Goal: Task Accomplishment & Management: Manage account settings

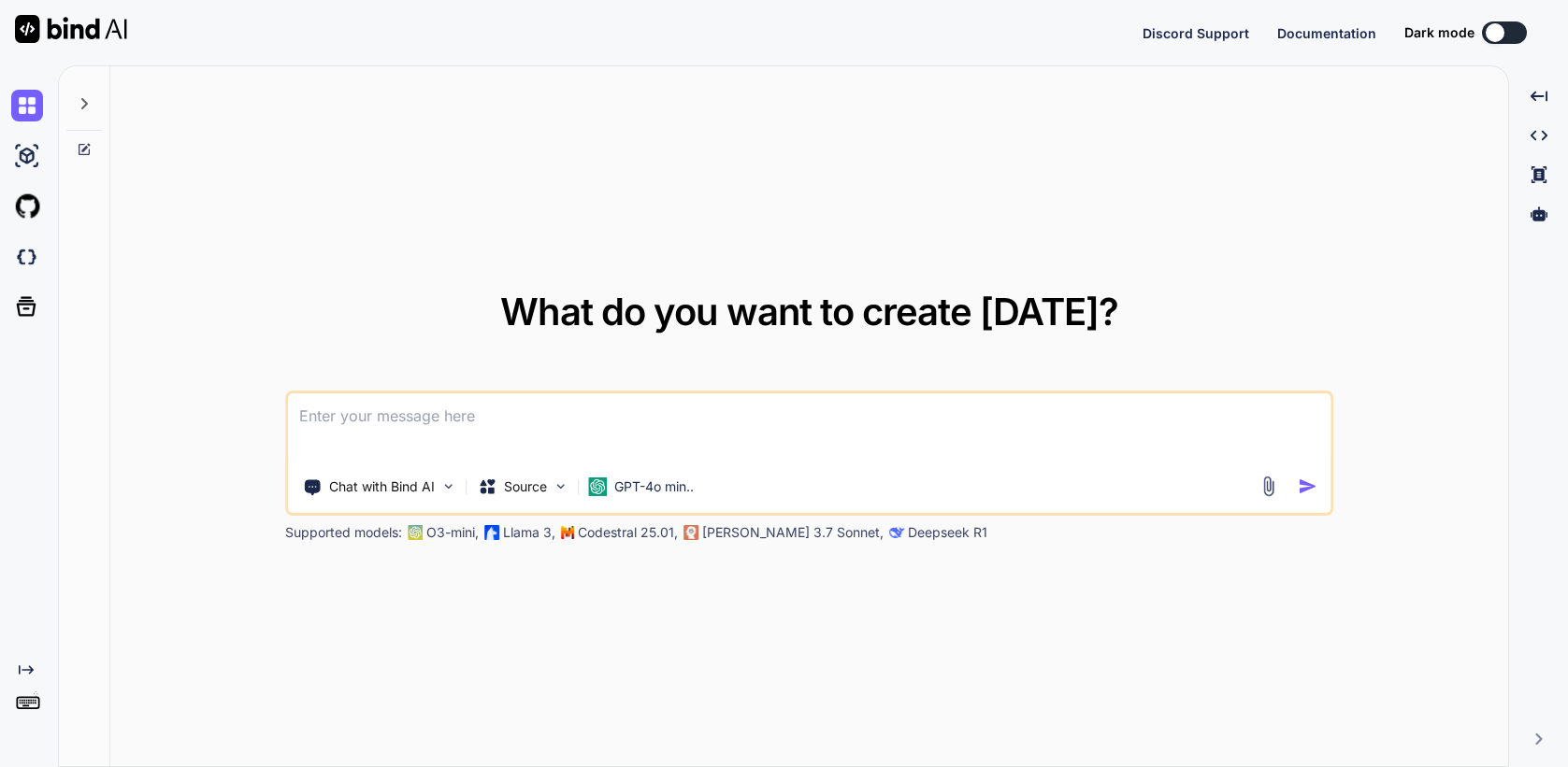
type textarea "x"
click at [14, 715] on img at bounding box center [26, 710] width 31 height 31
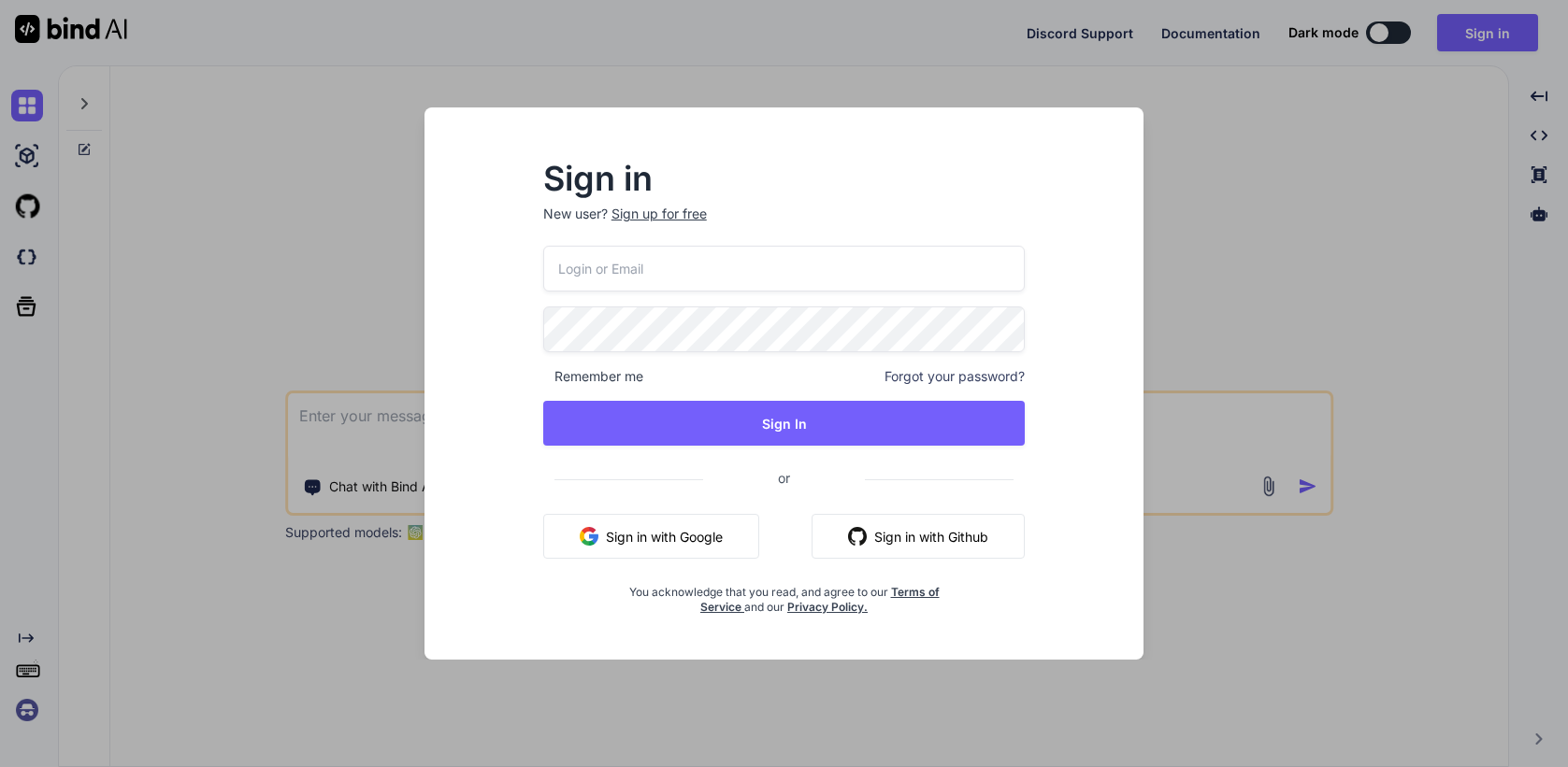
click at [751, 256] on input "email" at bounding box center [784, 268] width 482 height 46
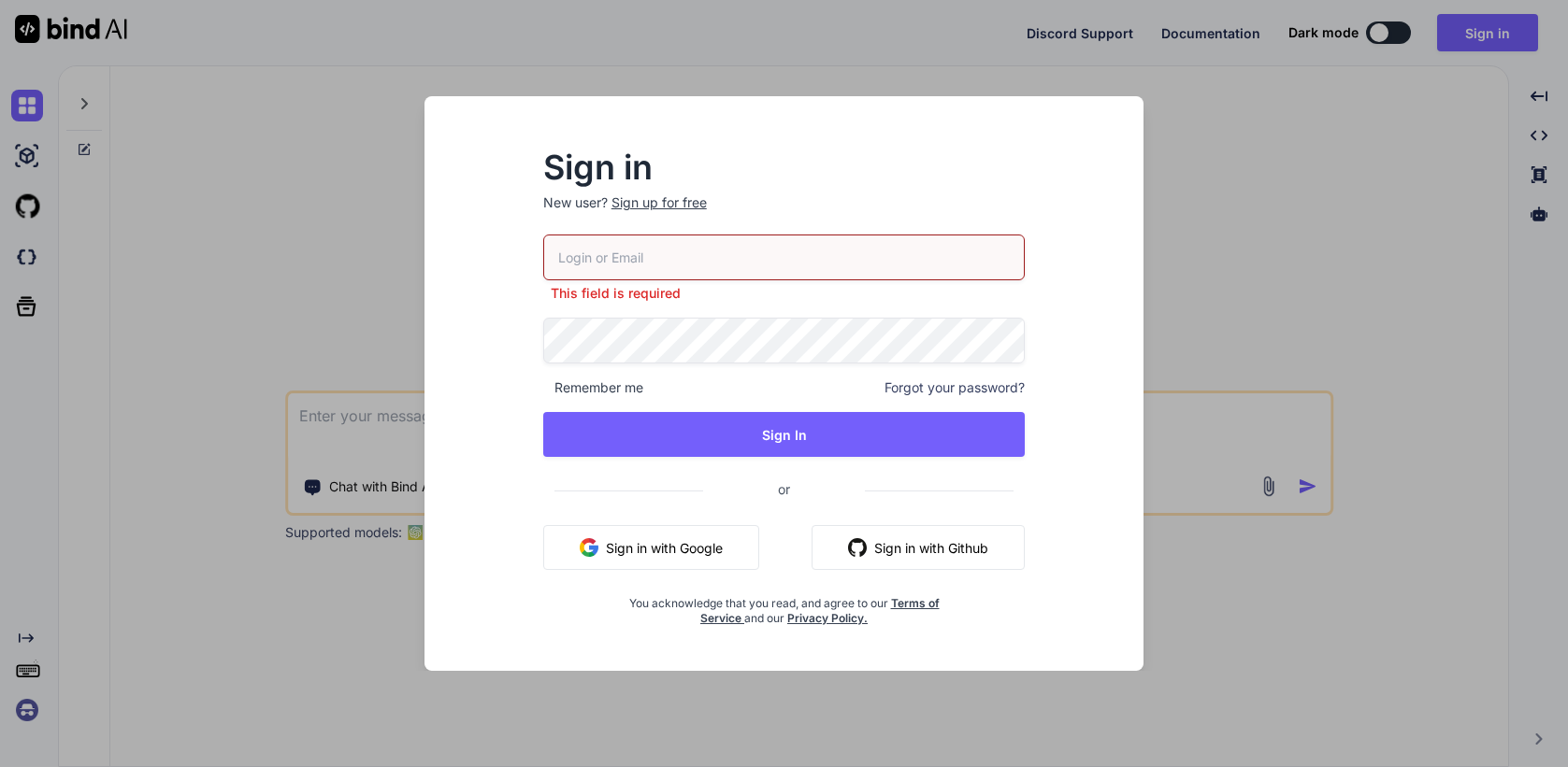
paste input "[EMAIL_ADDRESS][DOMAIN_NAME]"
type input "[EMAIL_ADDRESS][DOMAIN_NAME]"
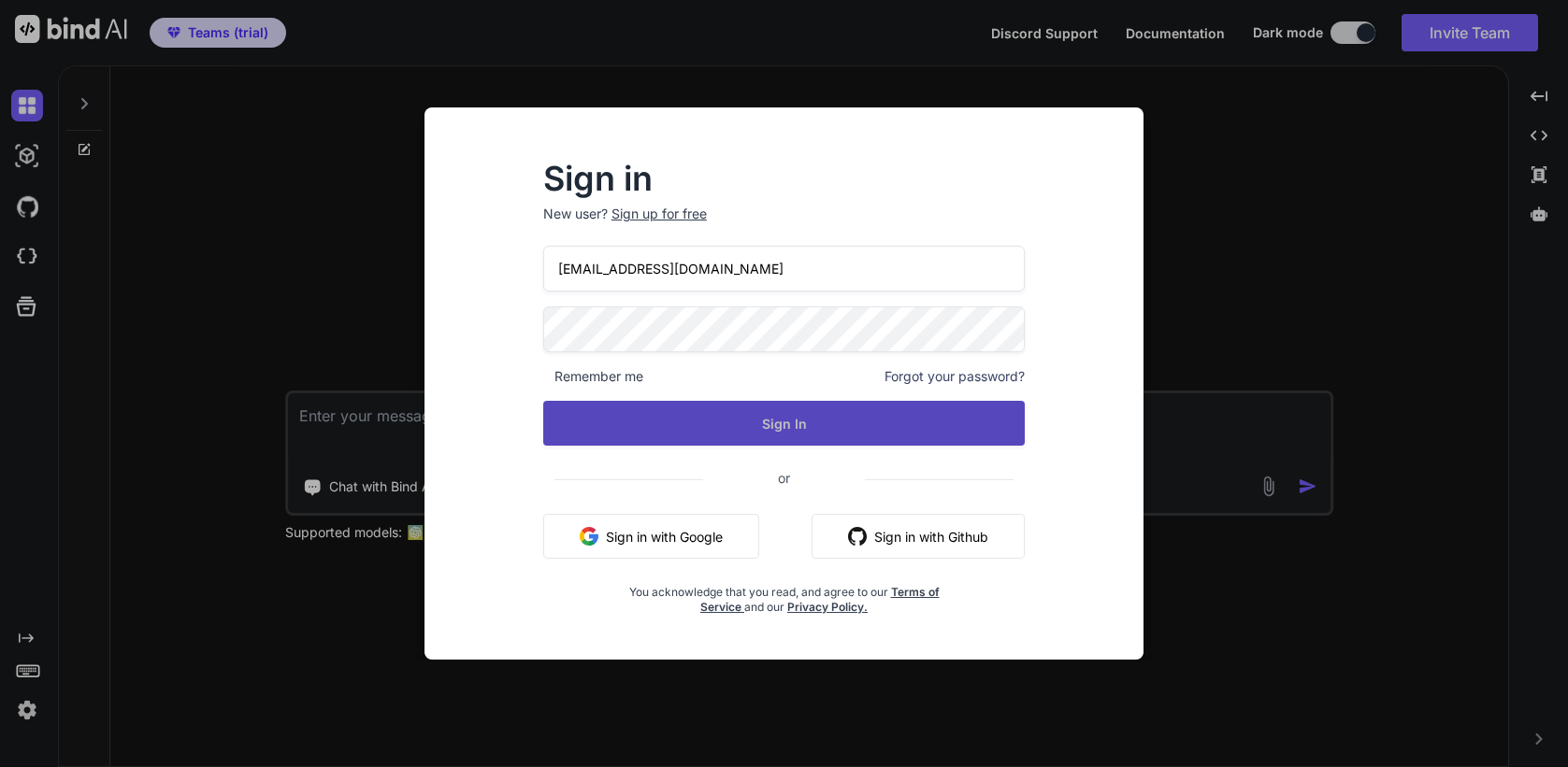
click at [788, 425] on button "Sign In" at bounding box center [784, 423] width 482 height 45
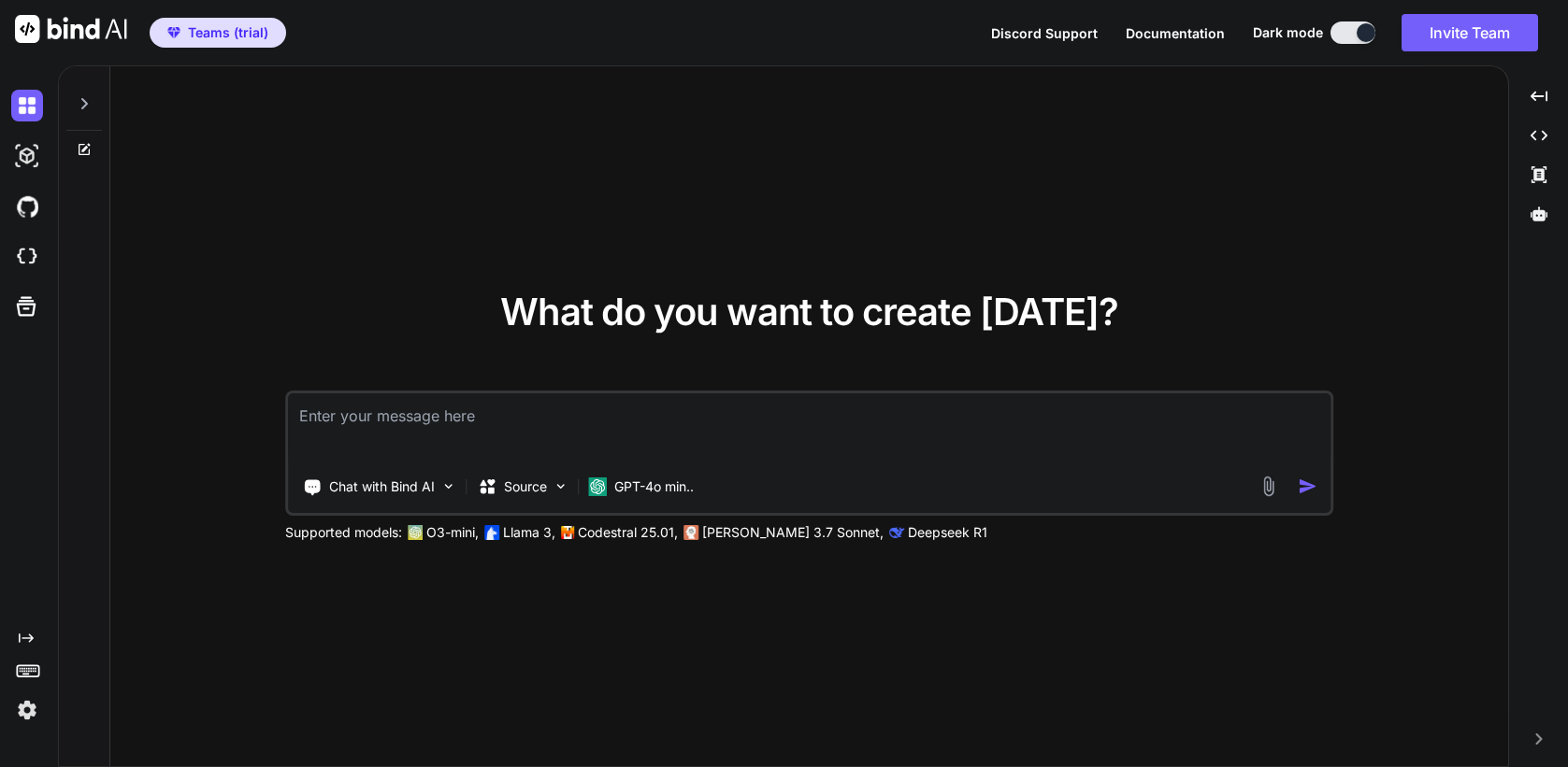
click at [20, 713] on img at bounding box center [26, 710] width 31 height 31
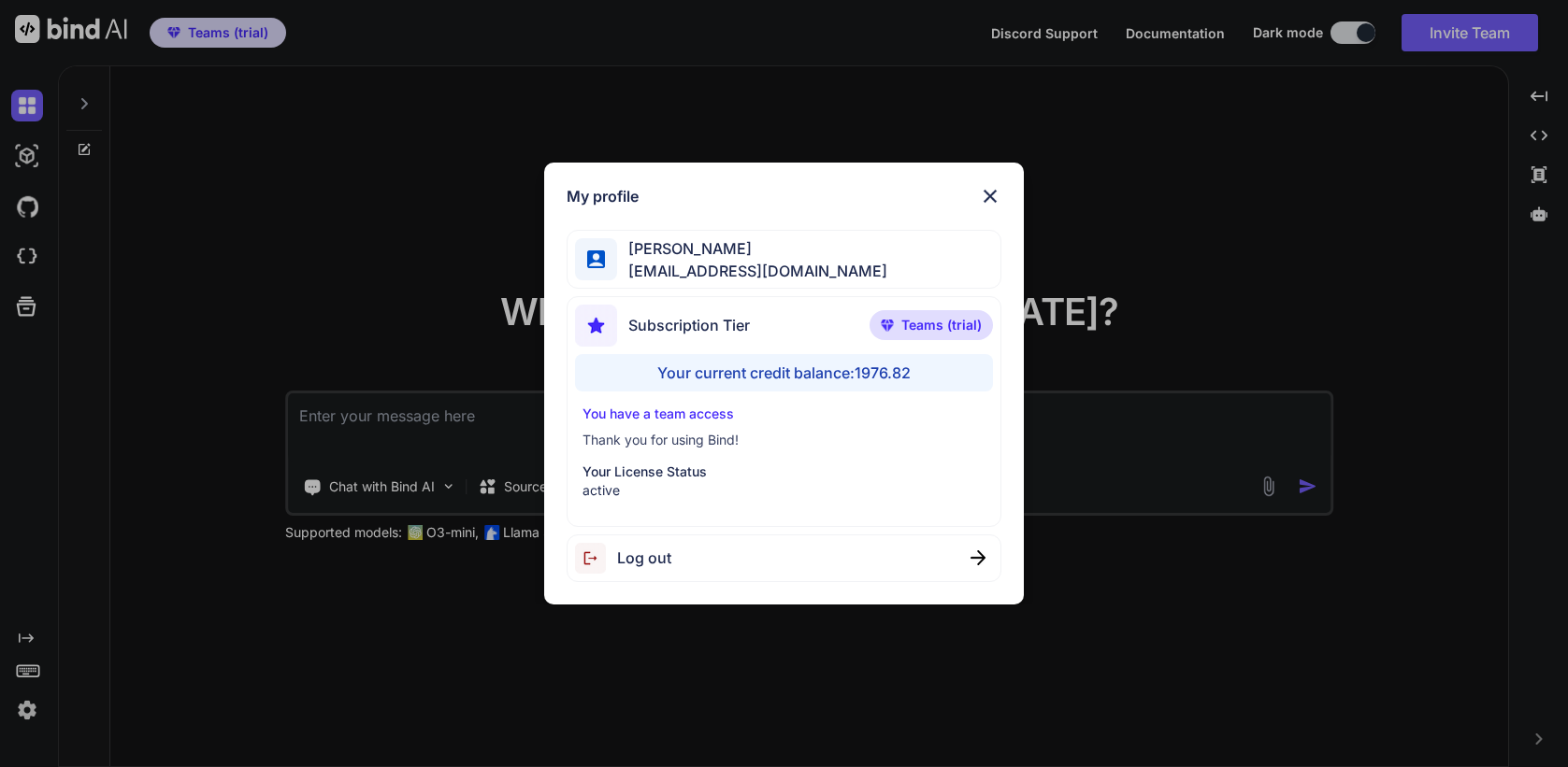
click at [663, 557] on span "Log out" at bounding box center [644, 557] width 54 height 23
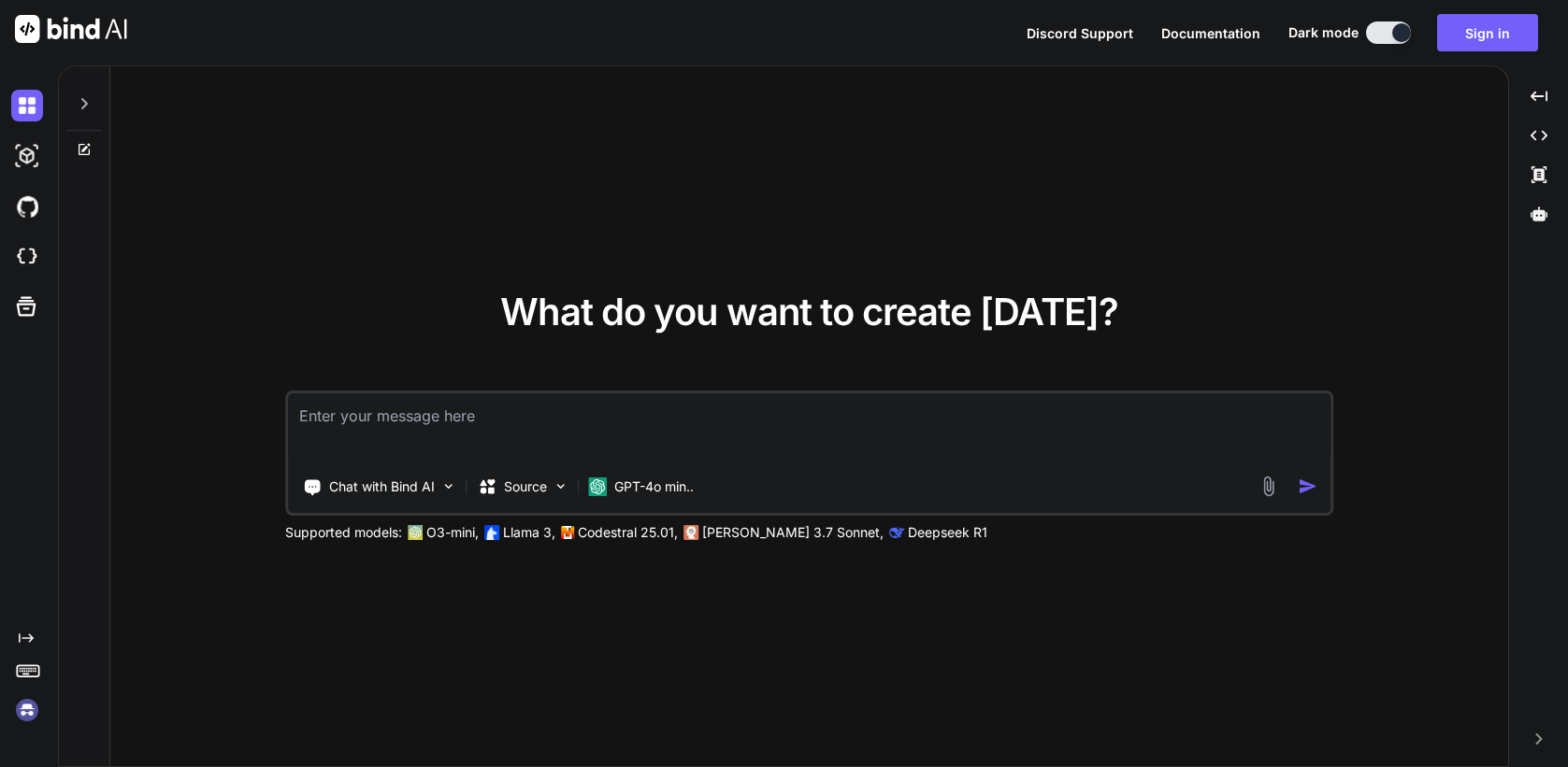
click at [24, 709] on img at bounding box center [26, 710] width 31 height 31
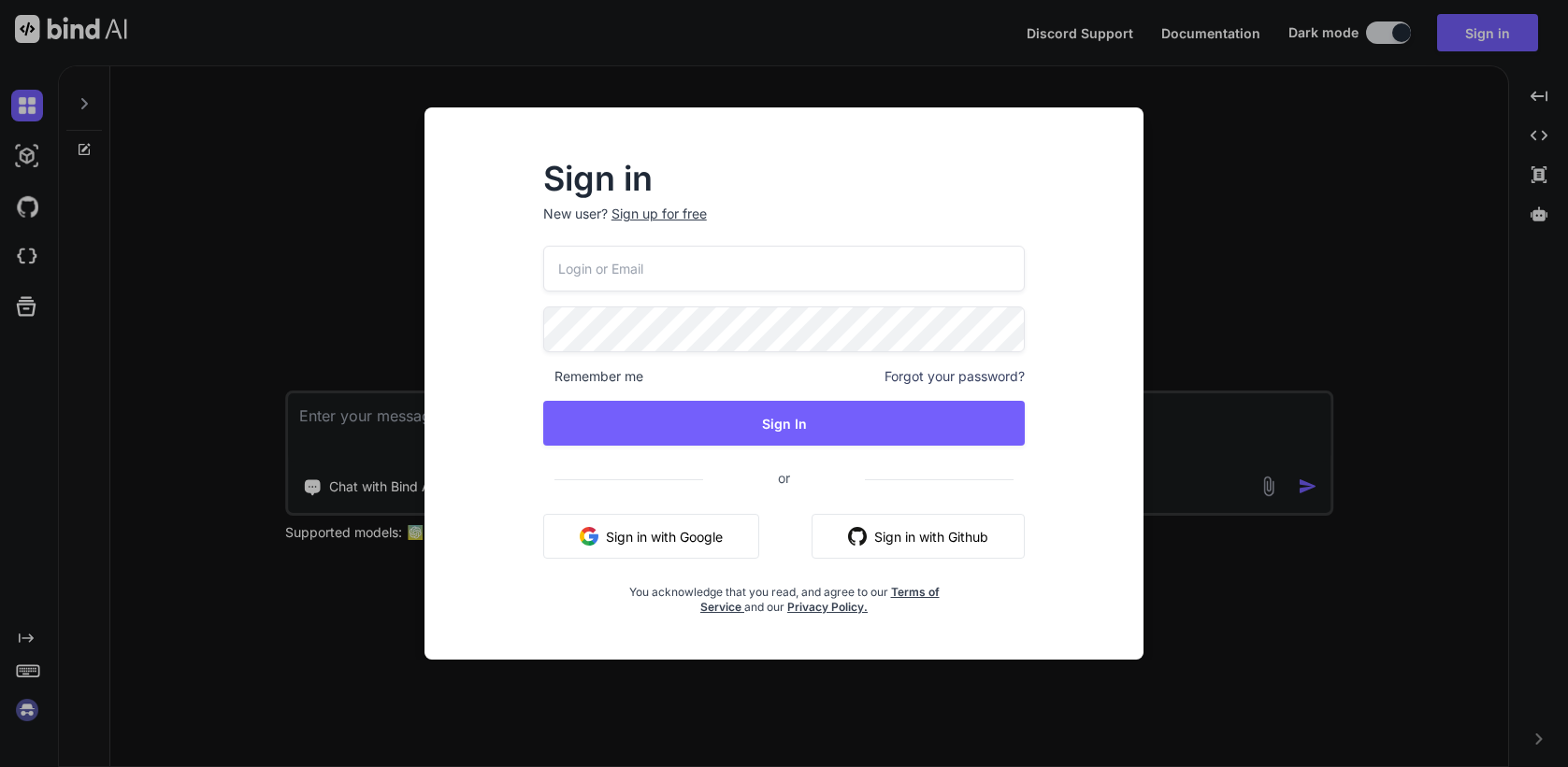
click at [628, 276] on input "email" at bounding box center [784, 268] width 482 height 46
paste input "[EMAIL_ADDRESS][DOMAIN_NAME]"
type input "[EMAIL_ADDRESS][DOMAIN_NAME]"
click at [618, 355] on div "[EMAIL_ADDRESS][DOMAIN_NAME] Remember me Forgot your password? Sign In or Sign …" at bounding box center [784, 430] width 482 height 369
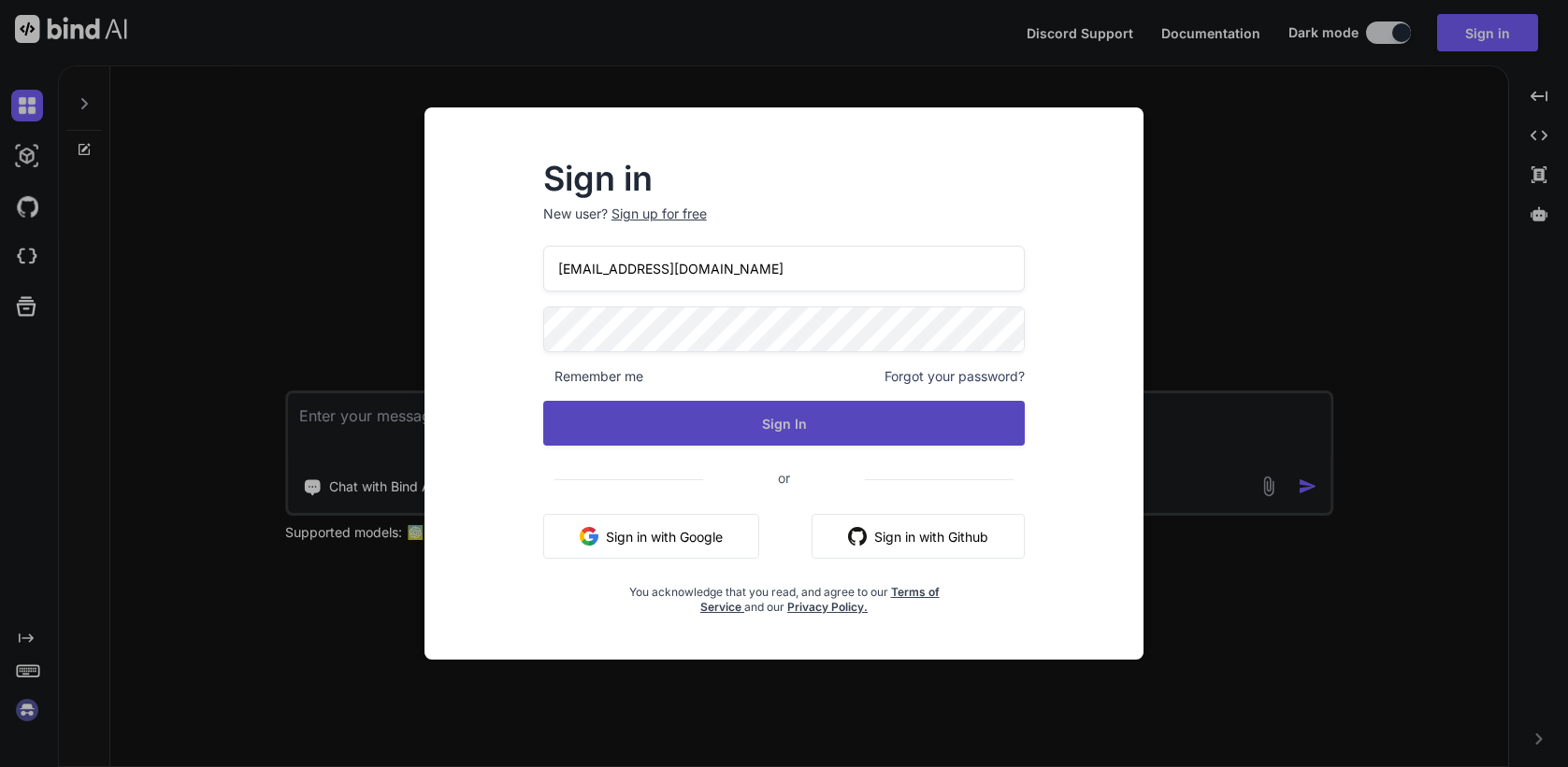
click at [743, 421] on button "Sign In" at bounding box center [784, 423] width 482 height 45
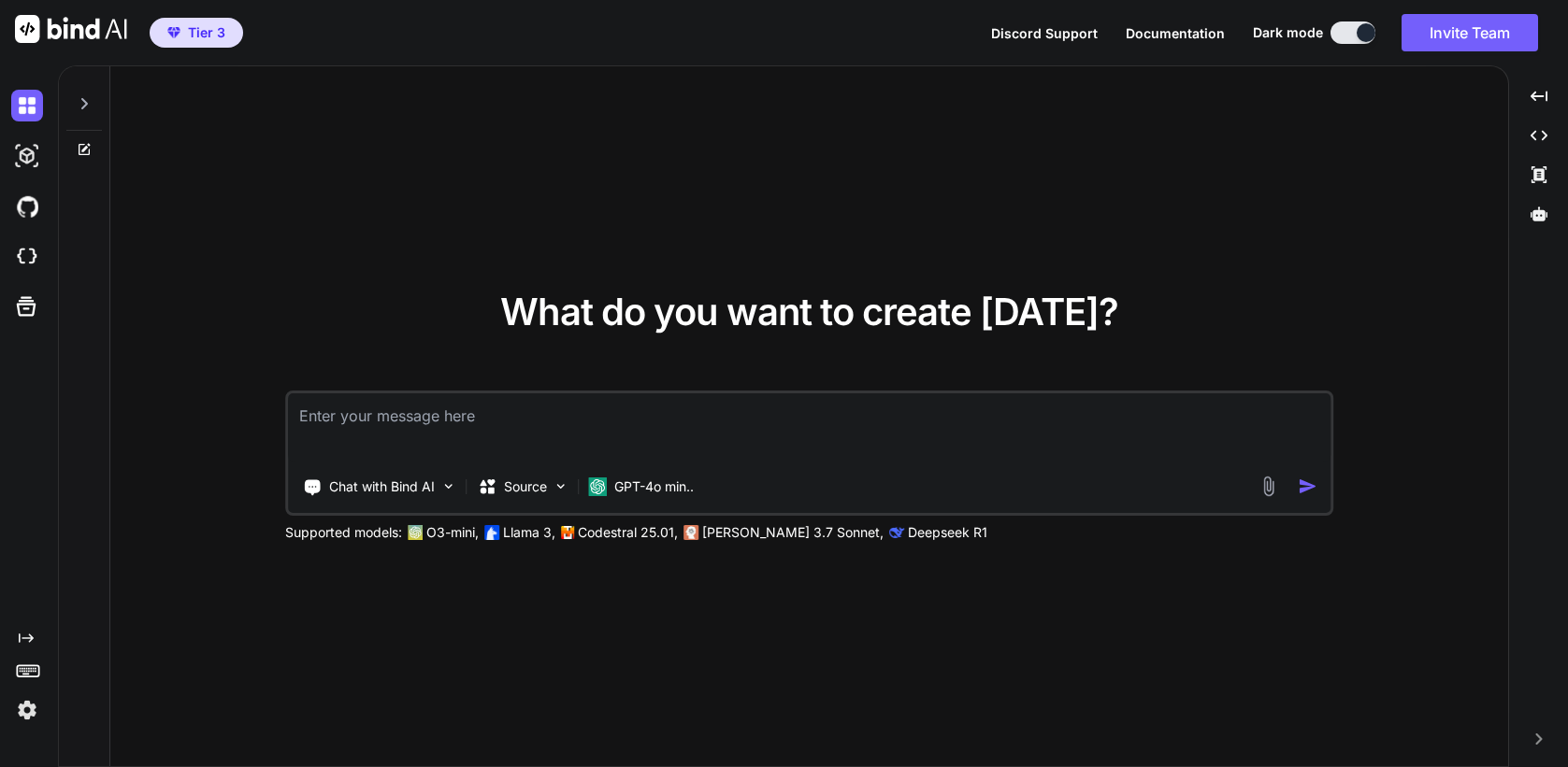
click at [30, 709] on img at bounding box center [26, 710] width 31 height 31
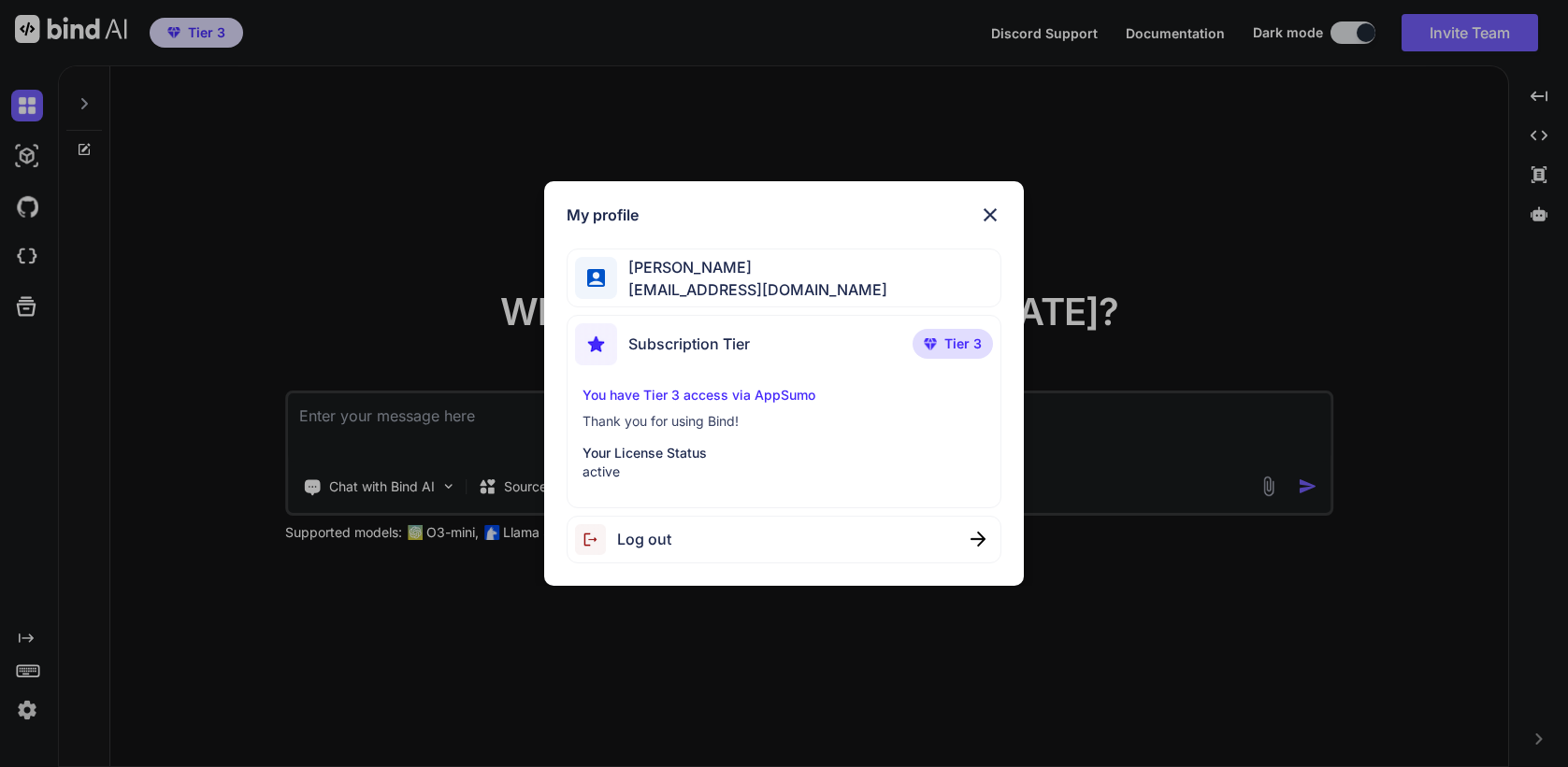
click at [211, 630] on div "My profile [PERSON_NAME] [EMAIL_ADDRESS][DOMAIN_NAME] Subscription Tier Tier 3 …" at bounding box center [784, 383] width 1568 height 767
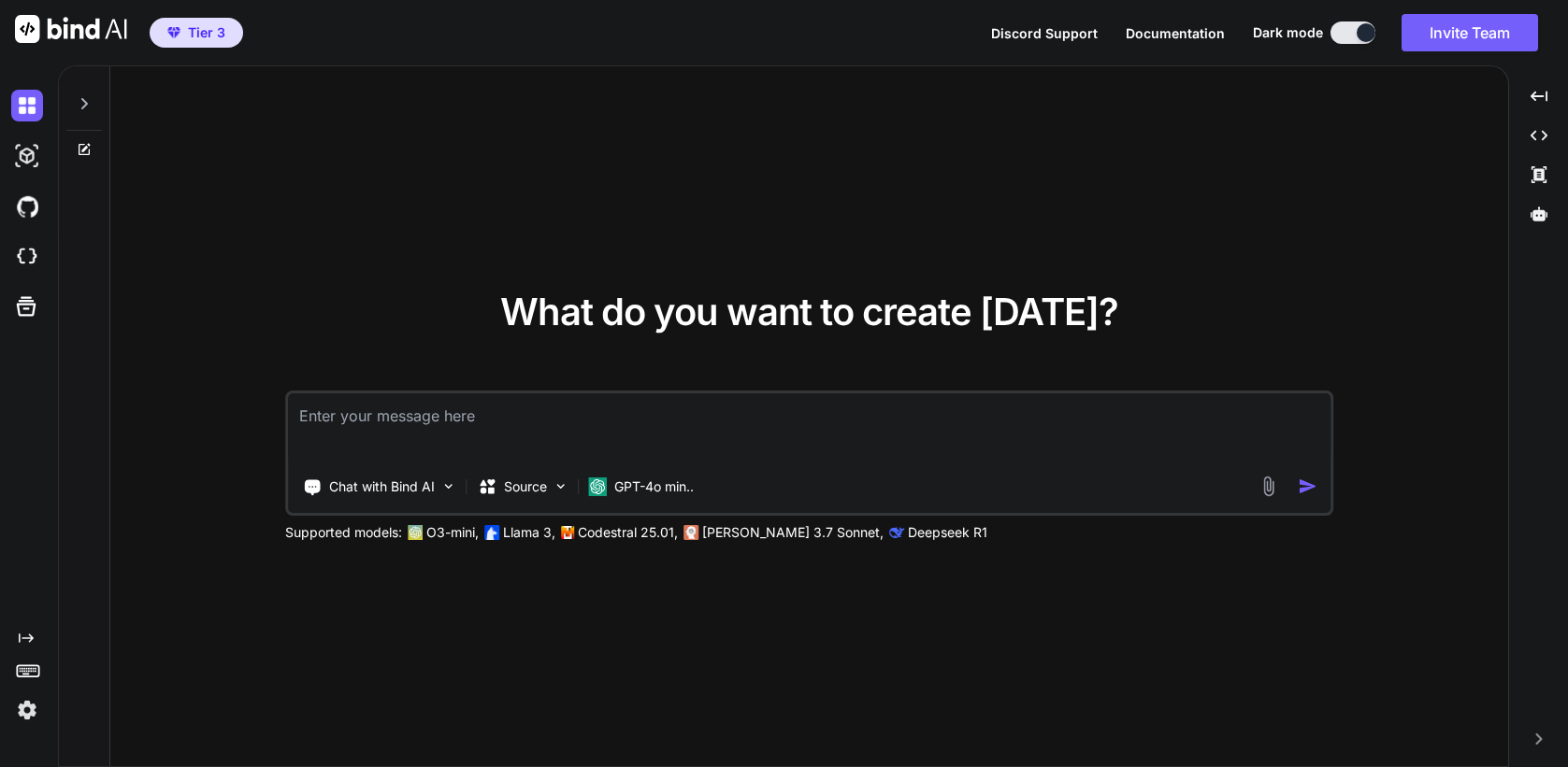
click at [91, 109] on icon at bounding box center [83, 103] width 15 height 15
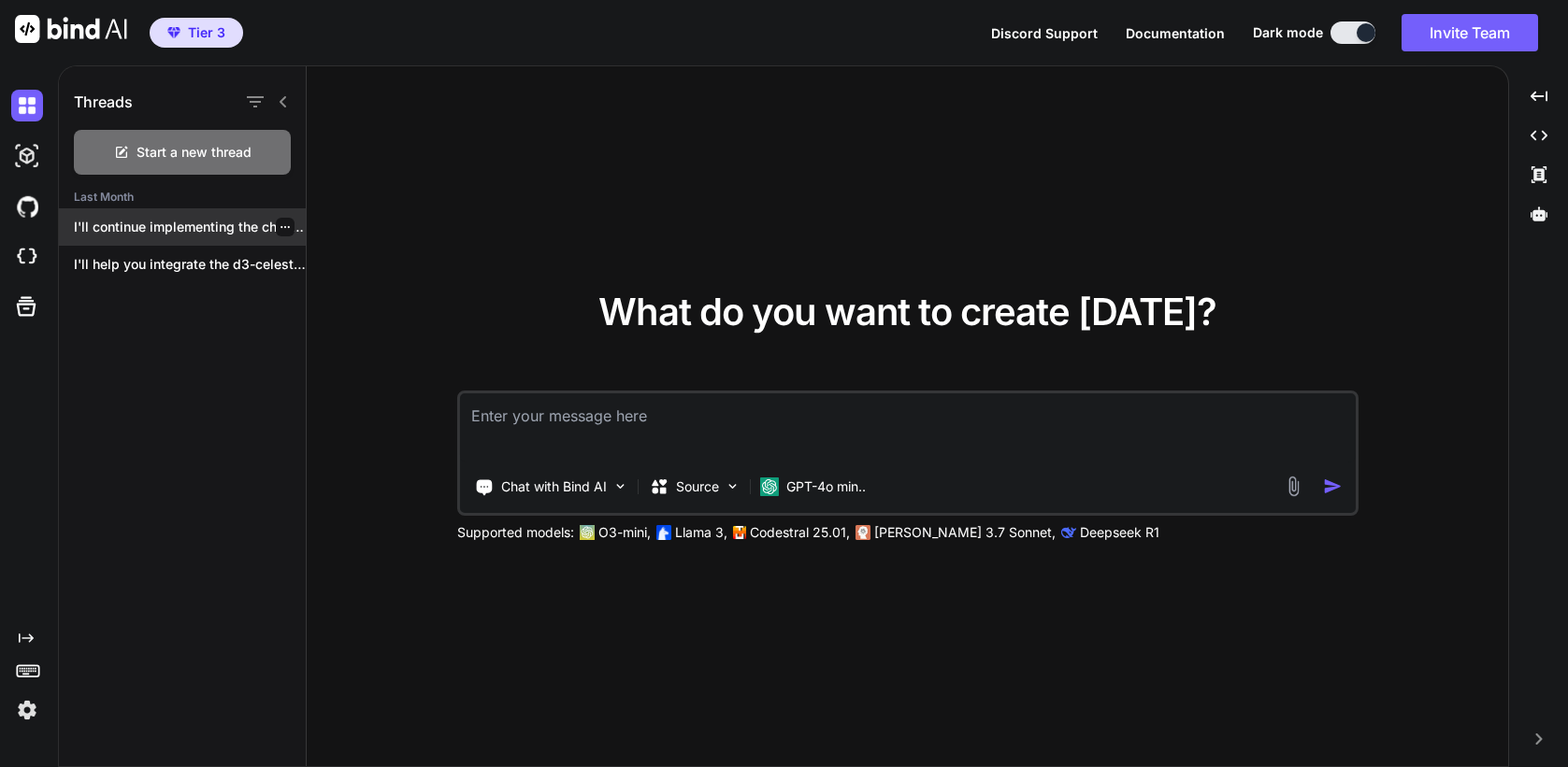
click at [151, 236] on div "I'll continue implementing the changes to replace..." at bounding box center [182, 227] width 247 height 37
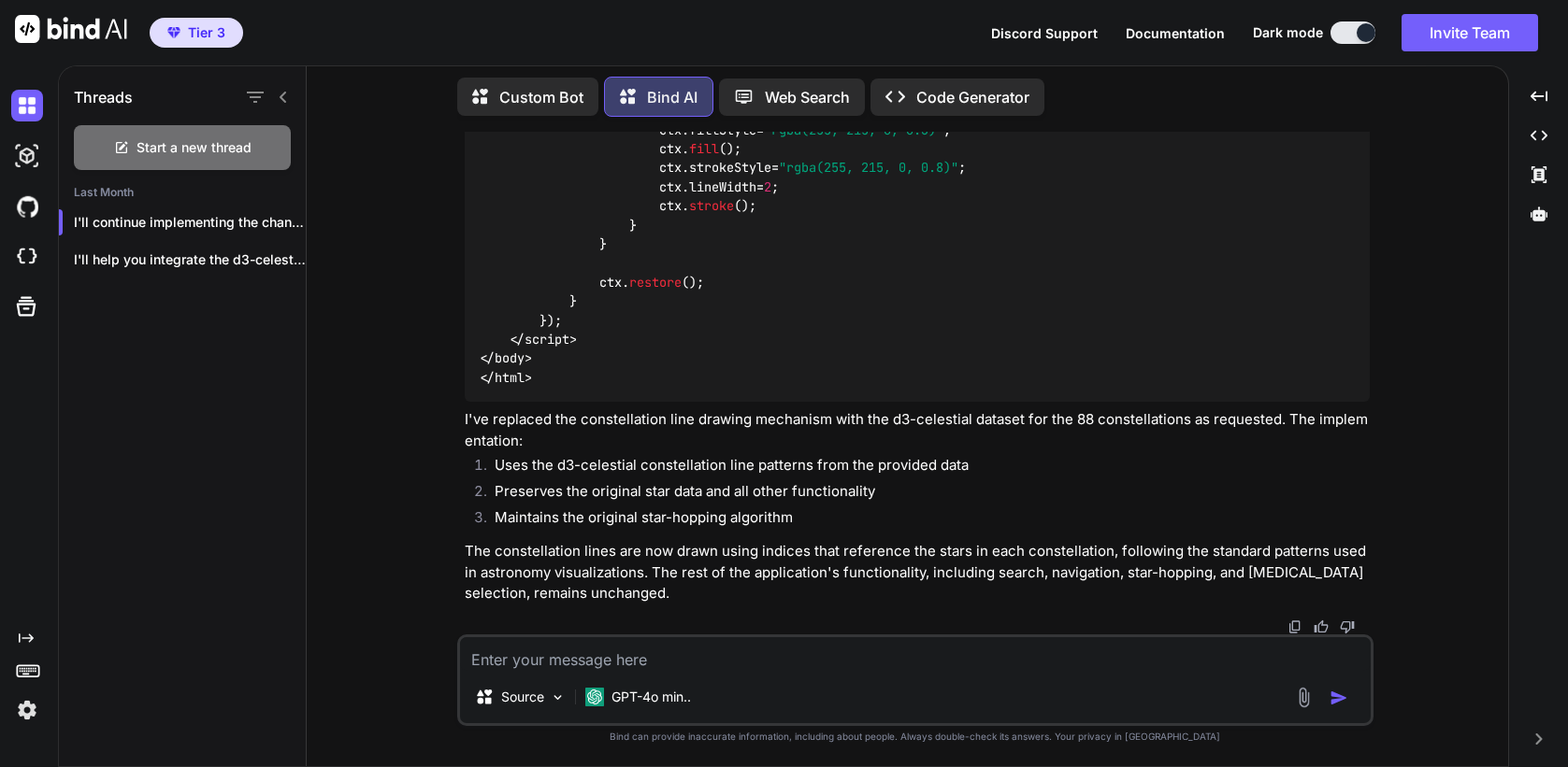
scroll to position [30019, 0]
